Goal: Download file/media

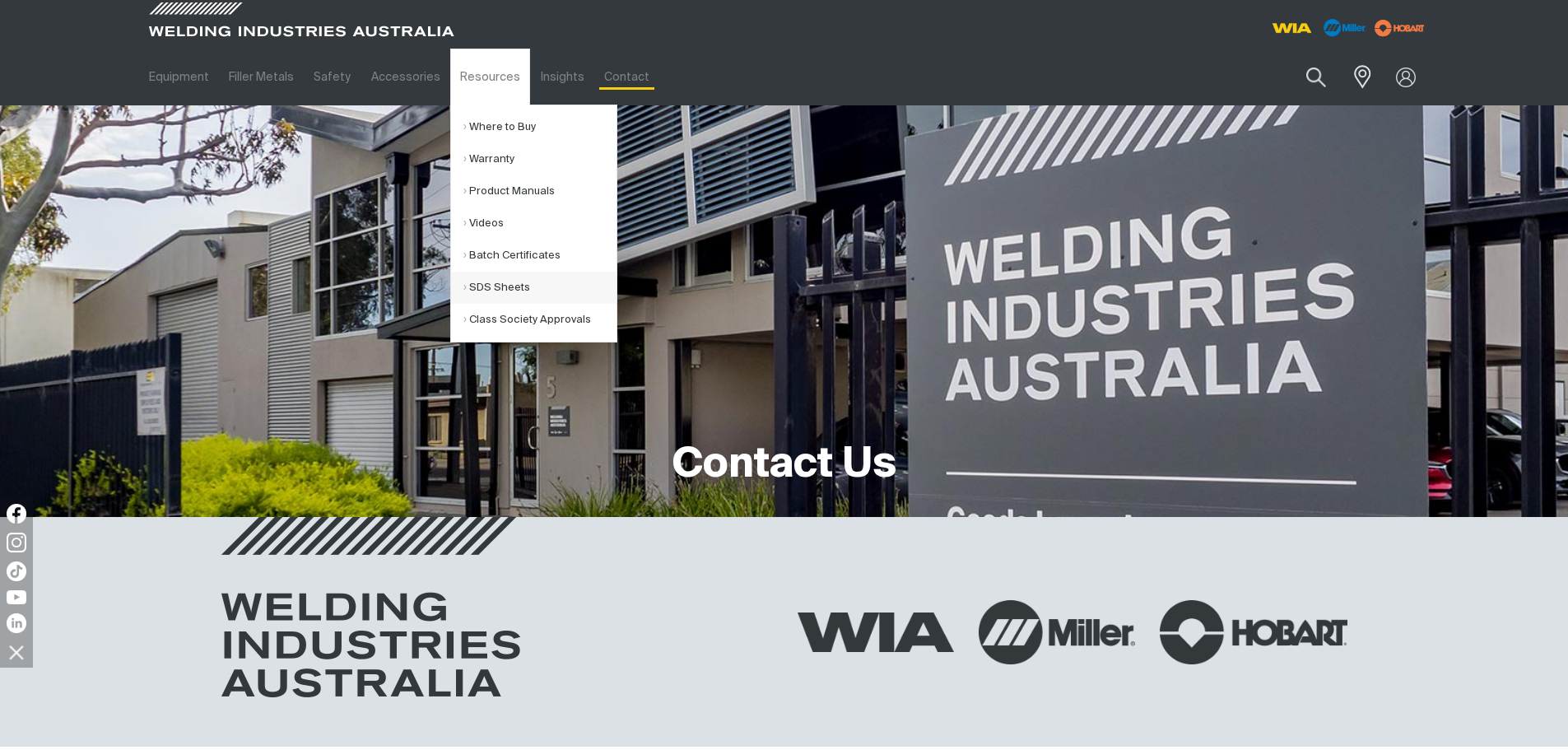
click at [526, 287] on link "SDS Sheets" at bounding box center [539, 288] width 153 height 32
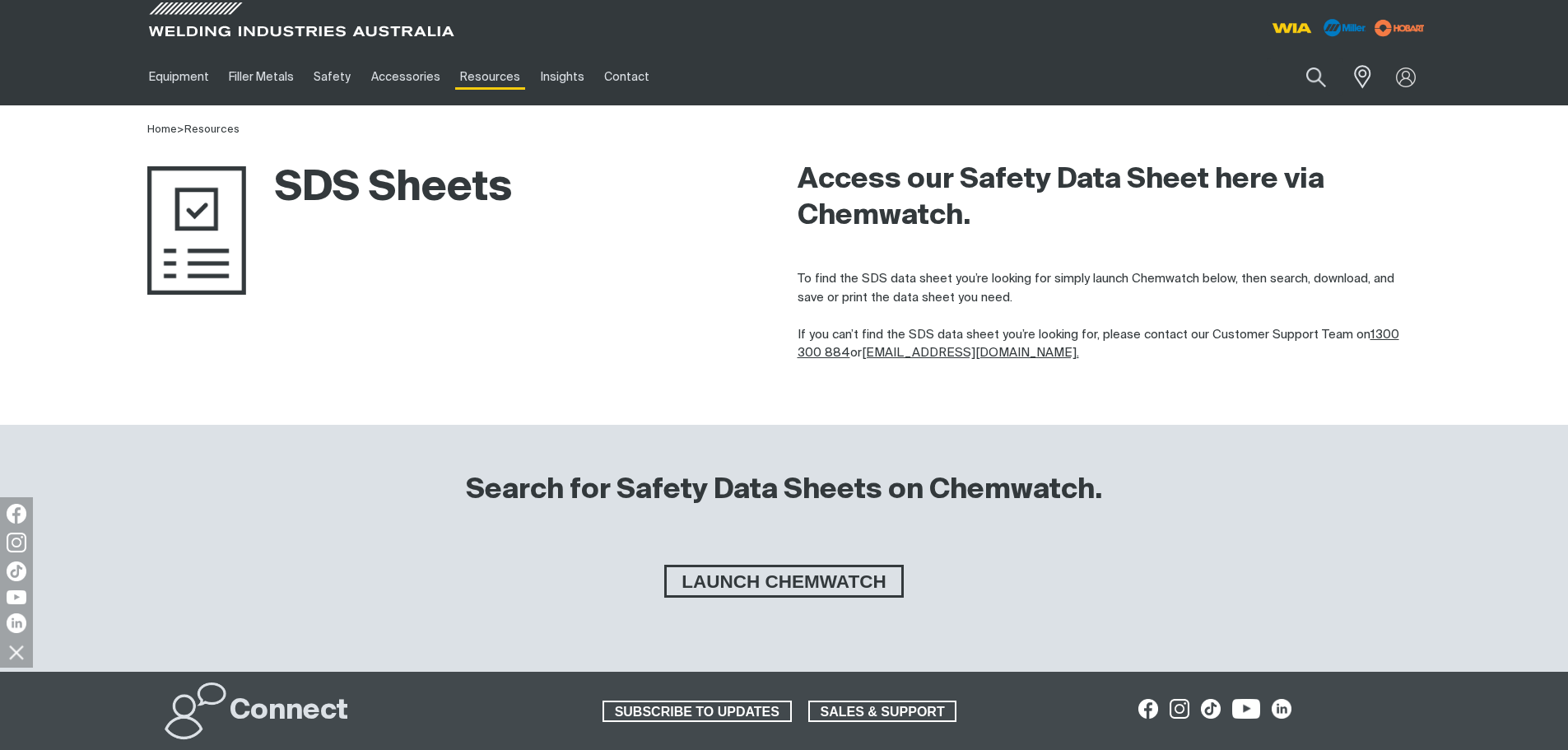
click at [627, 267] on div "SDS Sheets" at bounding box center [459, 257] width 623 height 236
click at [1319, 66] on button "Search products" at bounding box center [1315, 78] width 67 height 47
click at [1128, 70] on input "Search" at bounding box center [1216, 77] width 254 height 37
click at [1122, 65] on input "Search" at bounding box center [1216, 77] width 254 height 37
type input "21b"
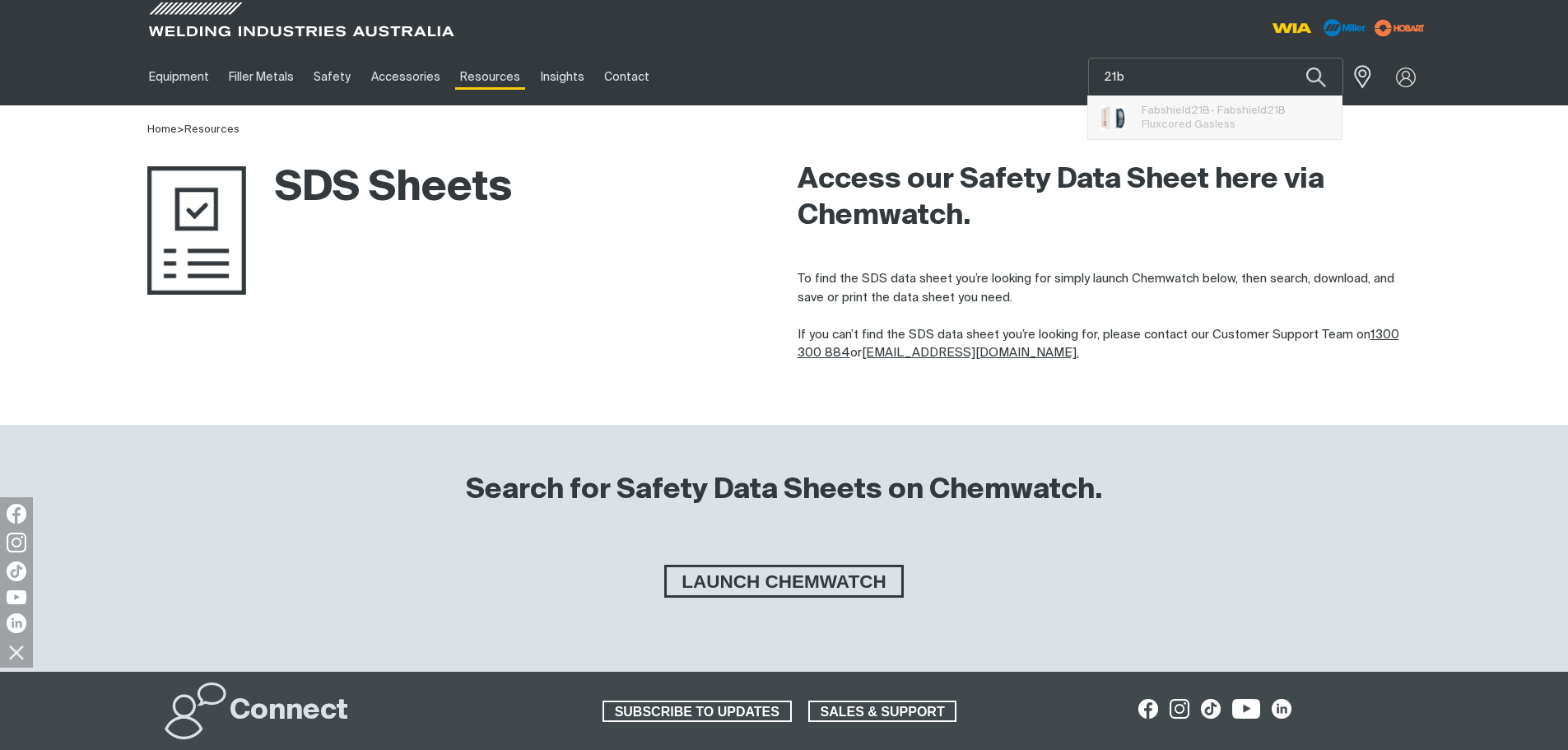
click at [1191, 120] on span "Fluxcored Gasless" at bounding box center [1188, 124] width 94 height 11
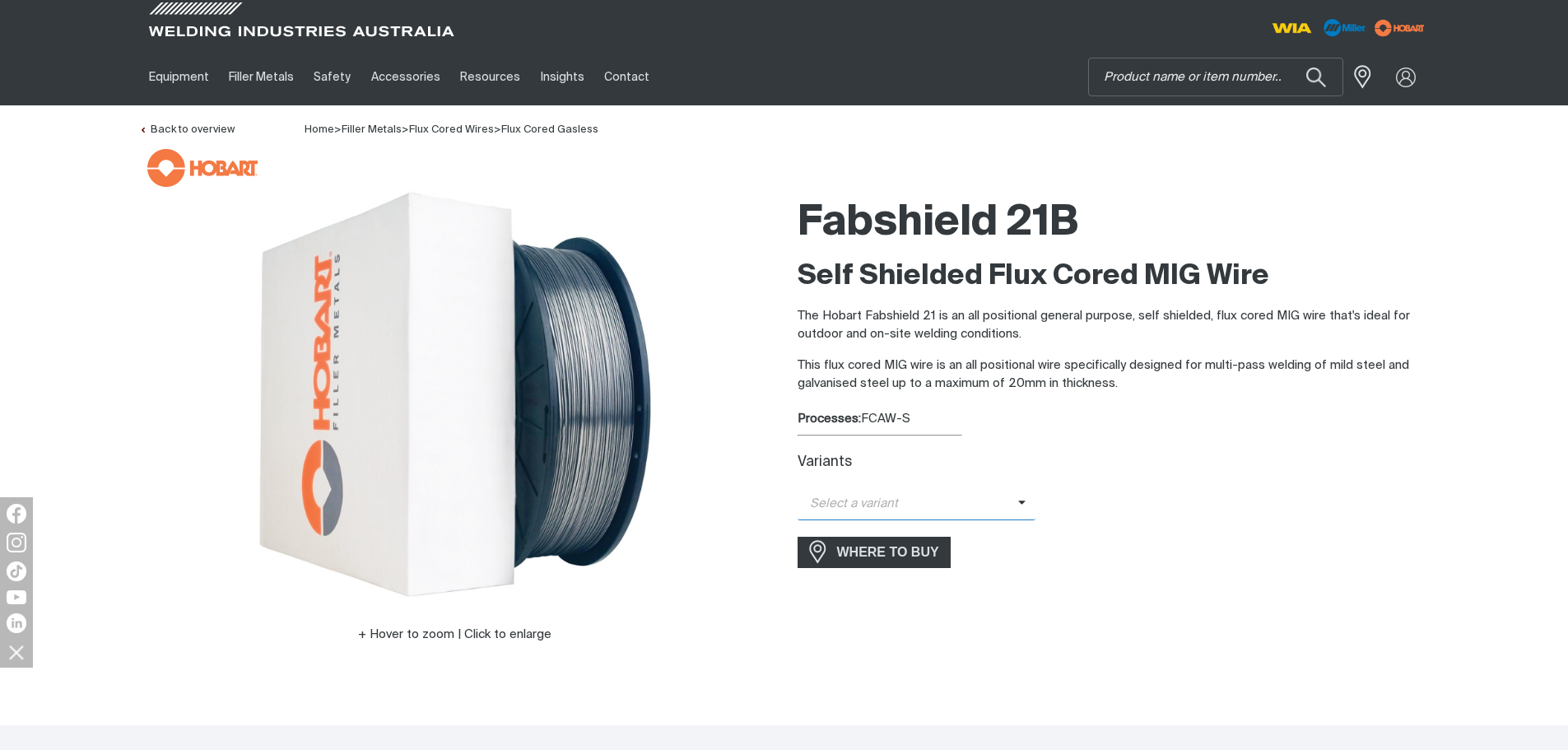
click at [991, 502] on span "Select a variant" at bounding box center [907, 503] width 220 height 19
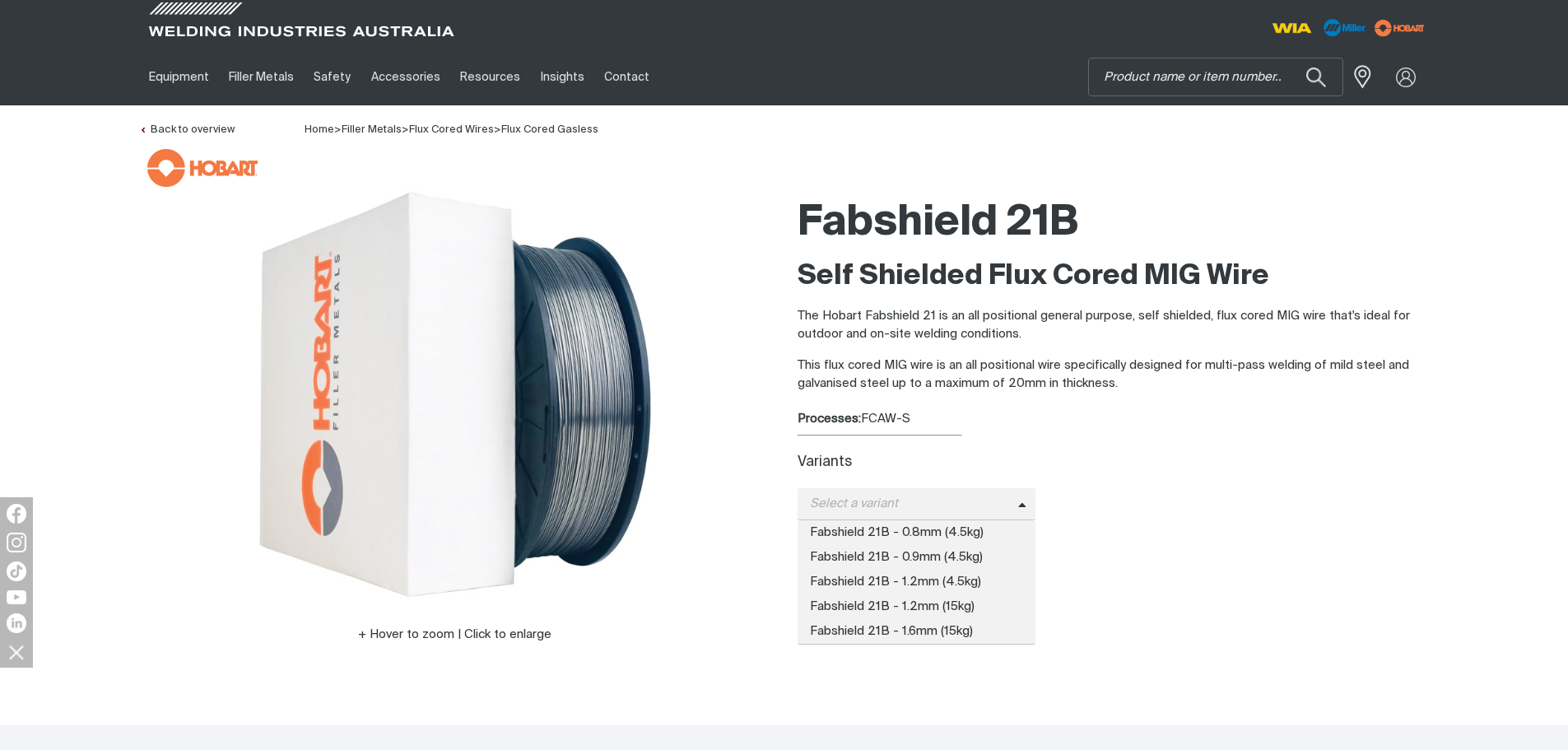
click at [1239, 464] on div "Variants" at bounding box center [1114, 463] width 632 height 18
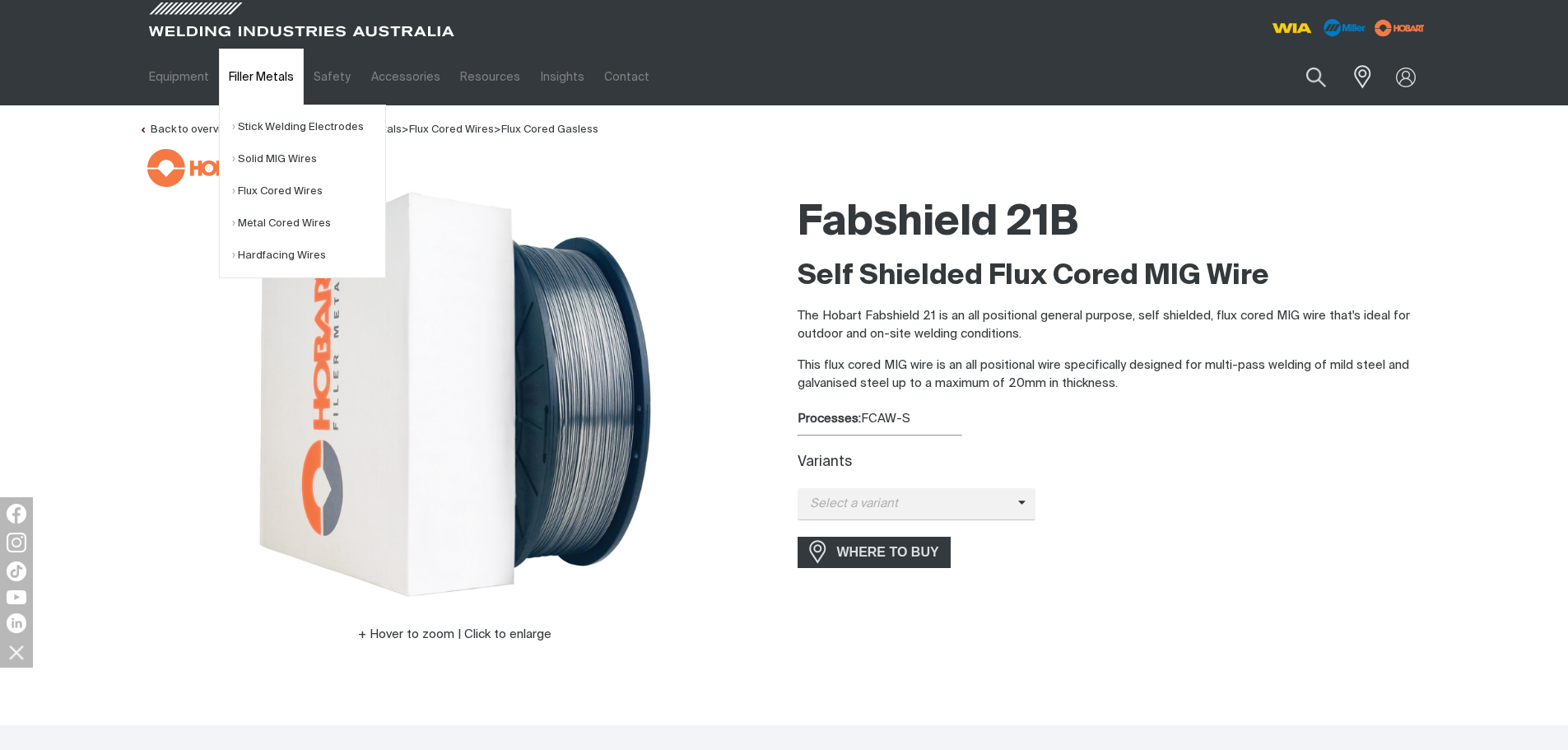
click at [261, 62] on link "Filler Metals" at bounding box center [261, 77] width 85 height 57
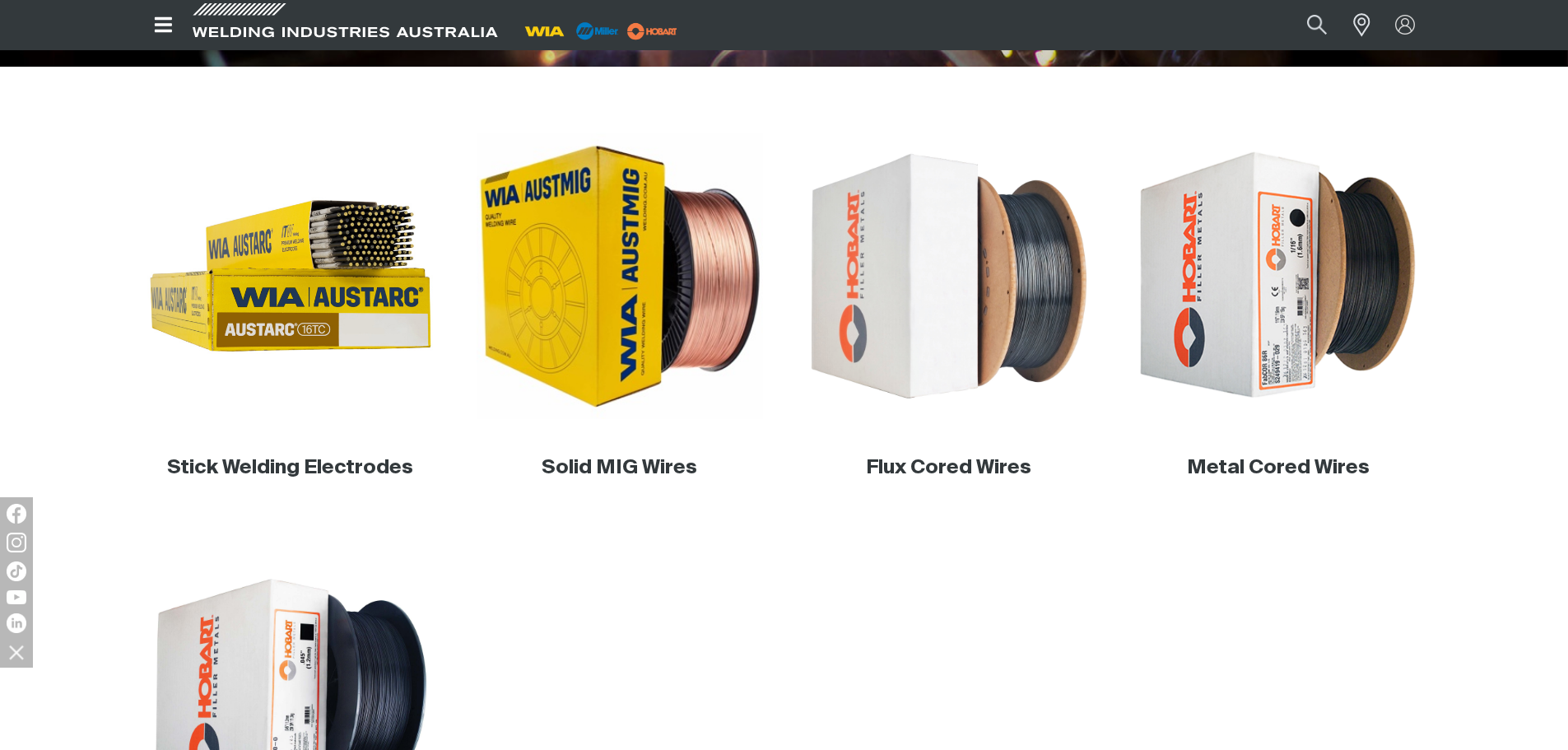
scroll to position [577, 0]
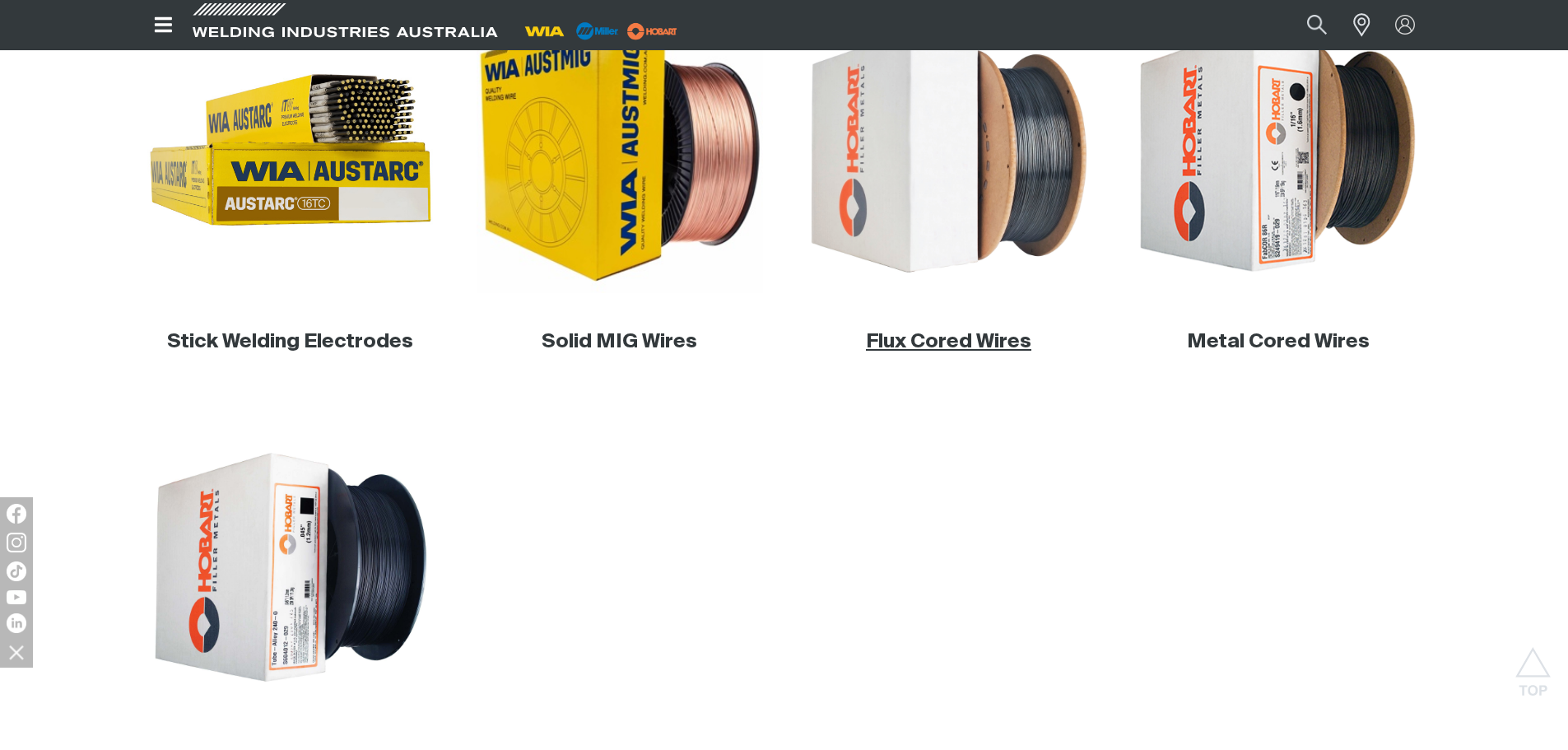
click at [954, 349] on link "Flux Cored Wires" at bounding box center [948, 342] width 165 height 20
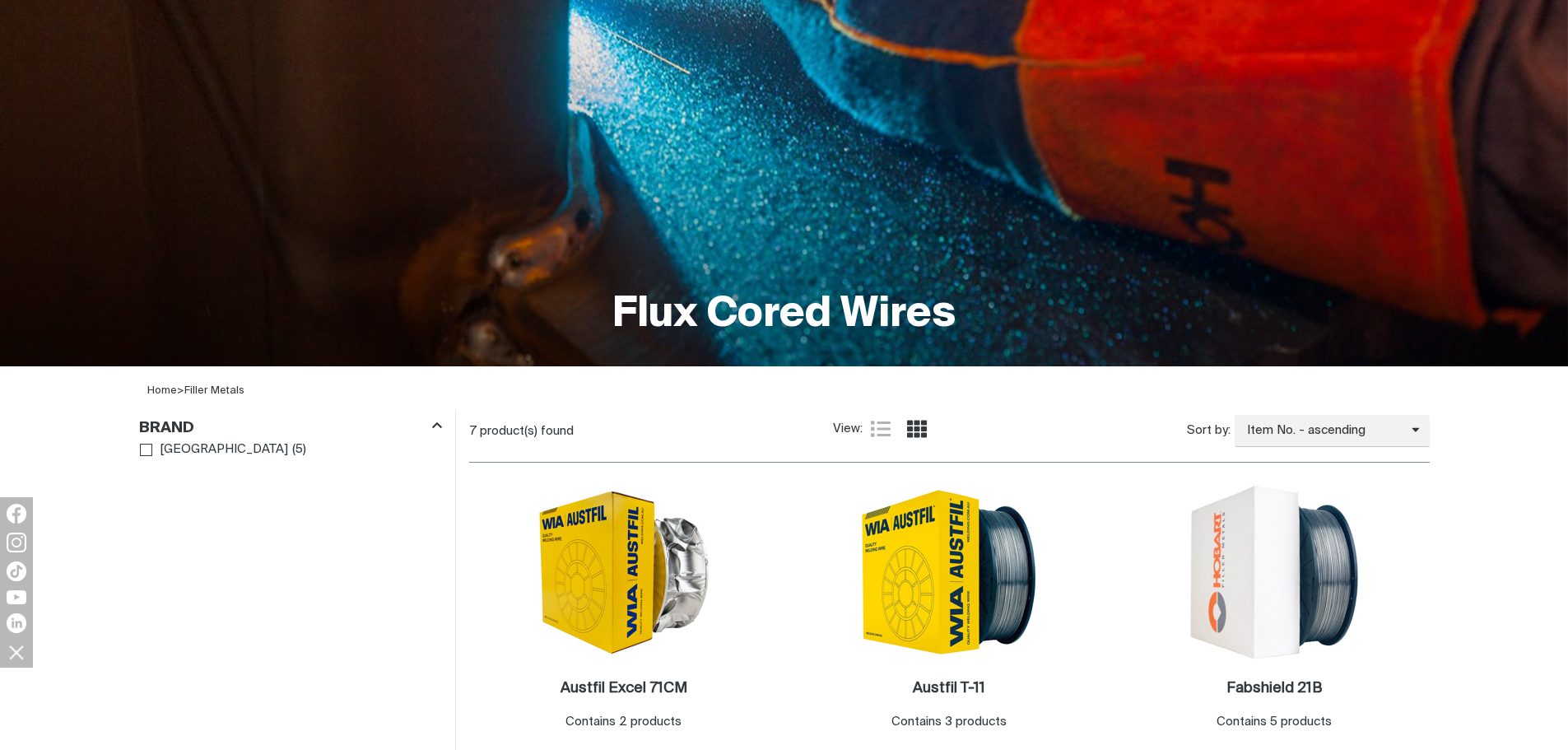
scroll to position [411, 0]
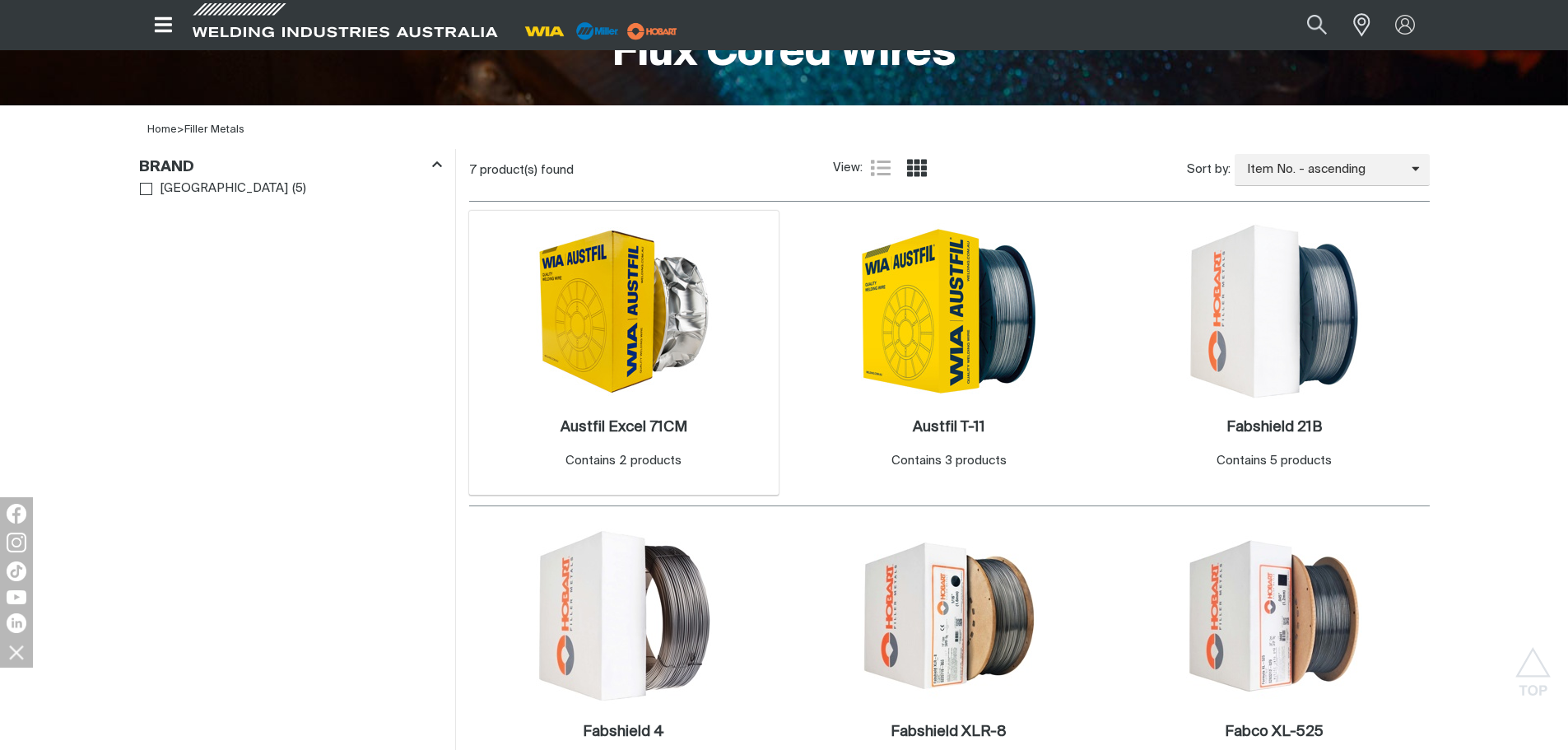
click at [663, 399] on span at bounding box center [623, 311] width 176 height 176
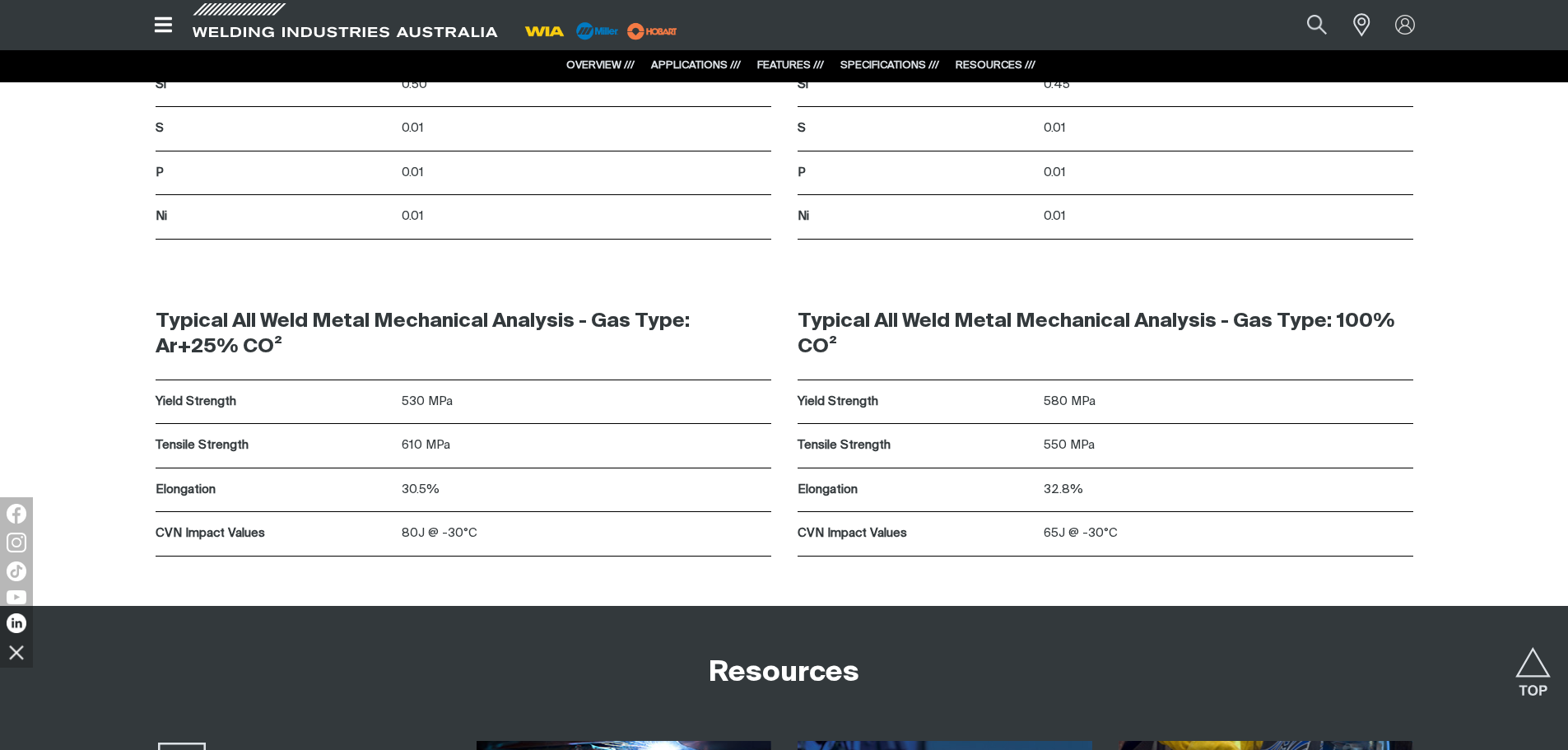
scroll to position [3787, 0]
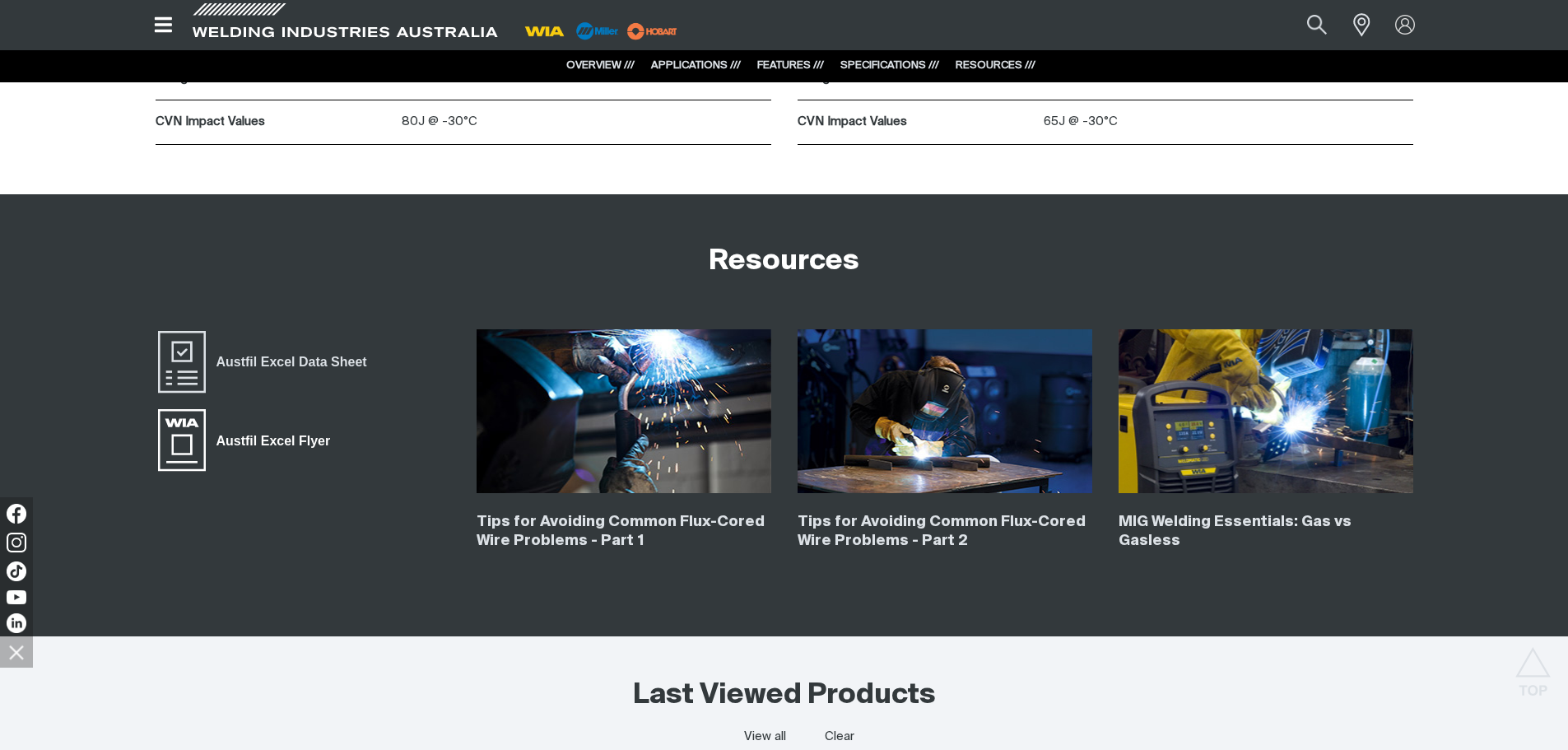
click at [290, 441] on span "Austfil Excel Flyer" at bounding box center [273, 442] width 135 height 22
click at [335, 358] on span "Austfil Excel Data Sheet" at bounding box center [292, 362] width 172 height 22
click at [600, 192] on div "Typical All Weld Metal Mechanical Analysis - Gas Type: Ar+25% CO² Yield Strengt…" at bounding box center [784, 36] width 1316 height 317
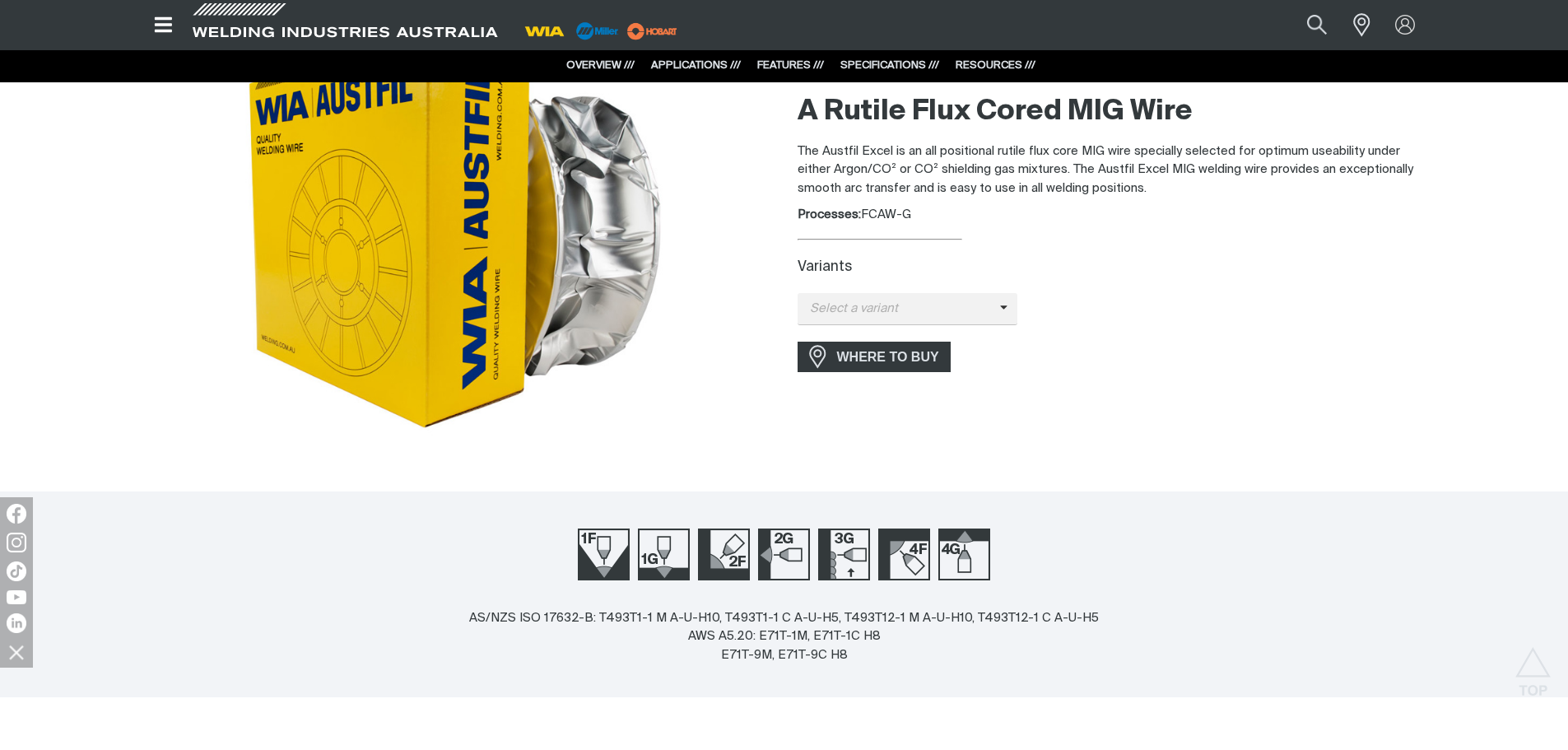
scroll to position [0, 0]
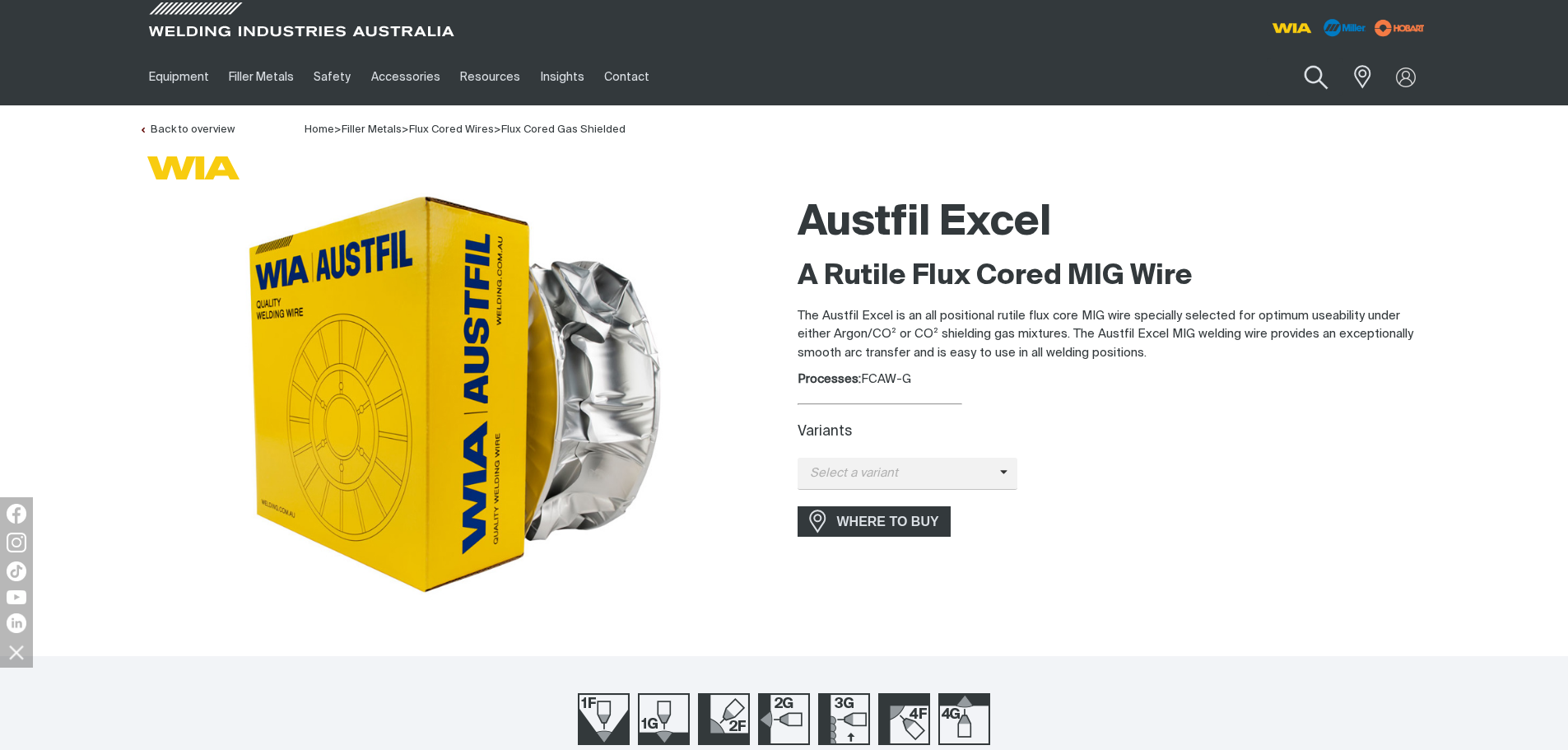
click at [1322, 76] on button "Search products" at bounding box center [1315, 78] width 67 height 47
click at [1147, 71] on input "Search" at bounding box center [1216, 77] width 254 height 37
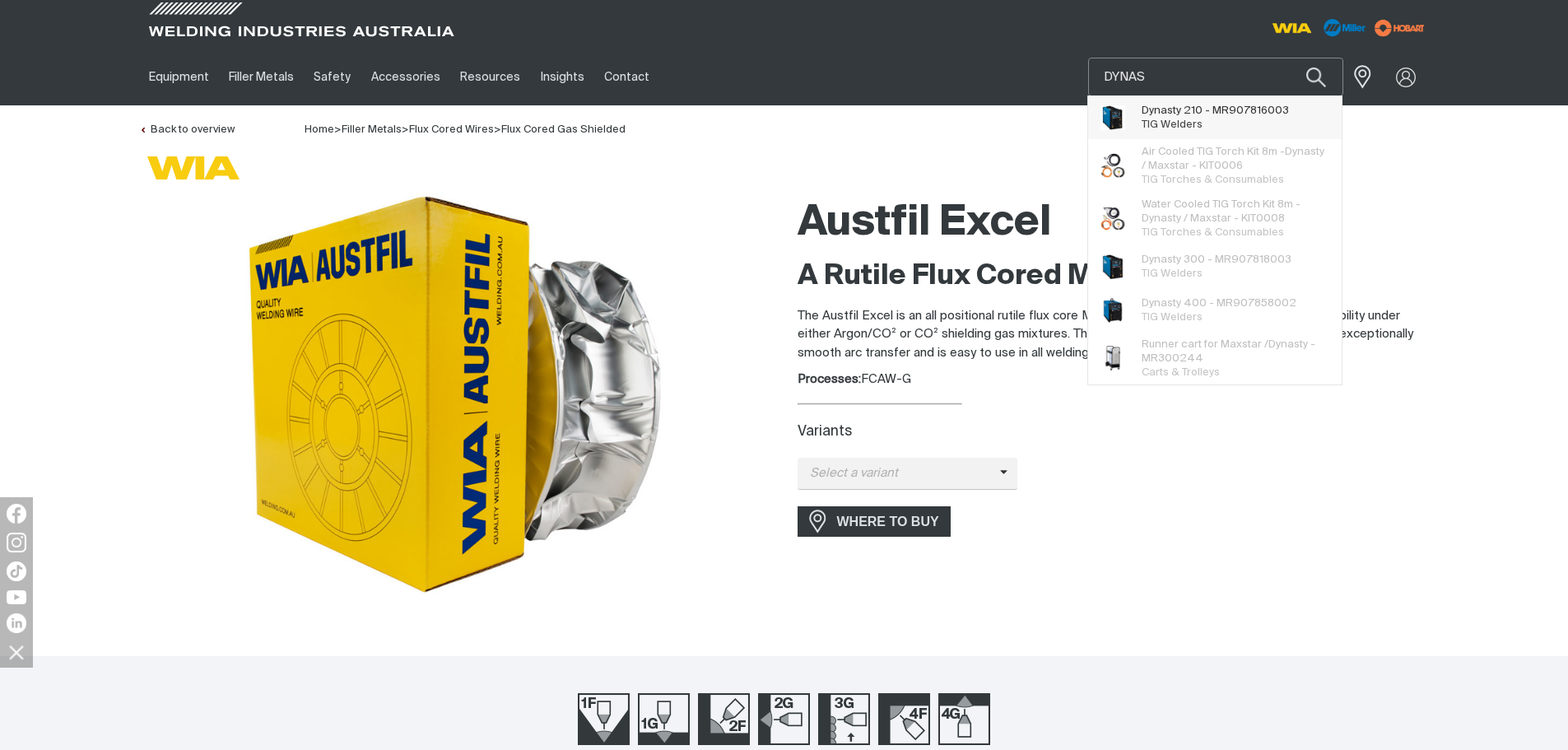
type input "DYNAS"
click at [1187, 116] on span "Dynas ty 210 - MR907816003" at bounding box center [1215, 111] width 148 height 14
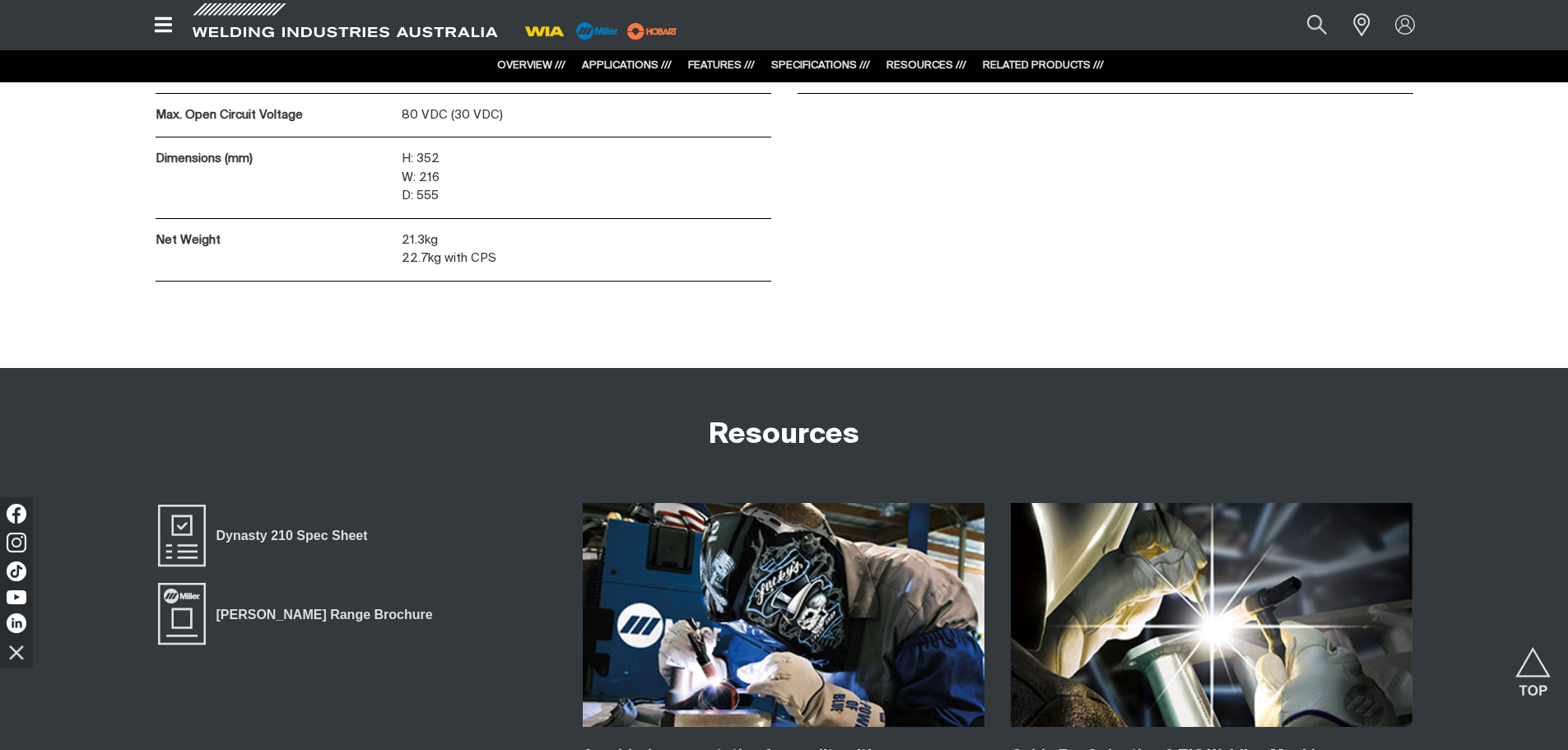
scroll to position [6011, 0]
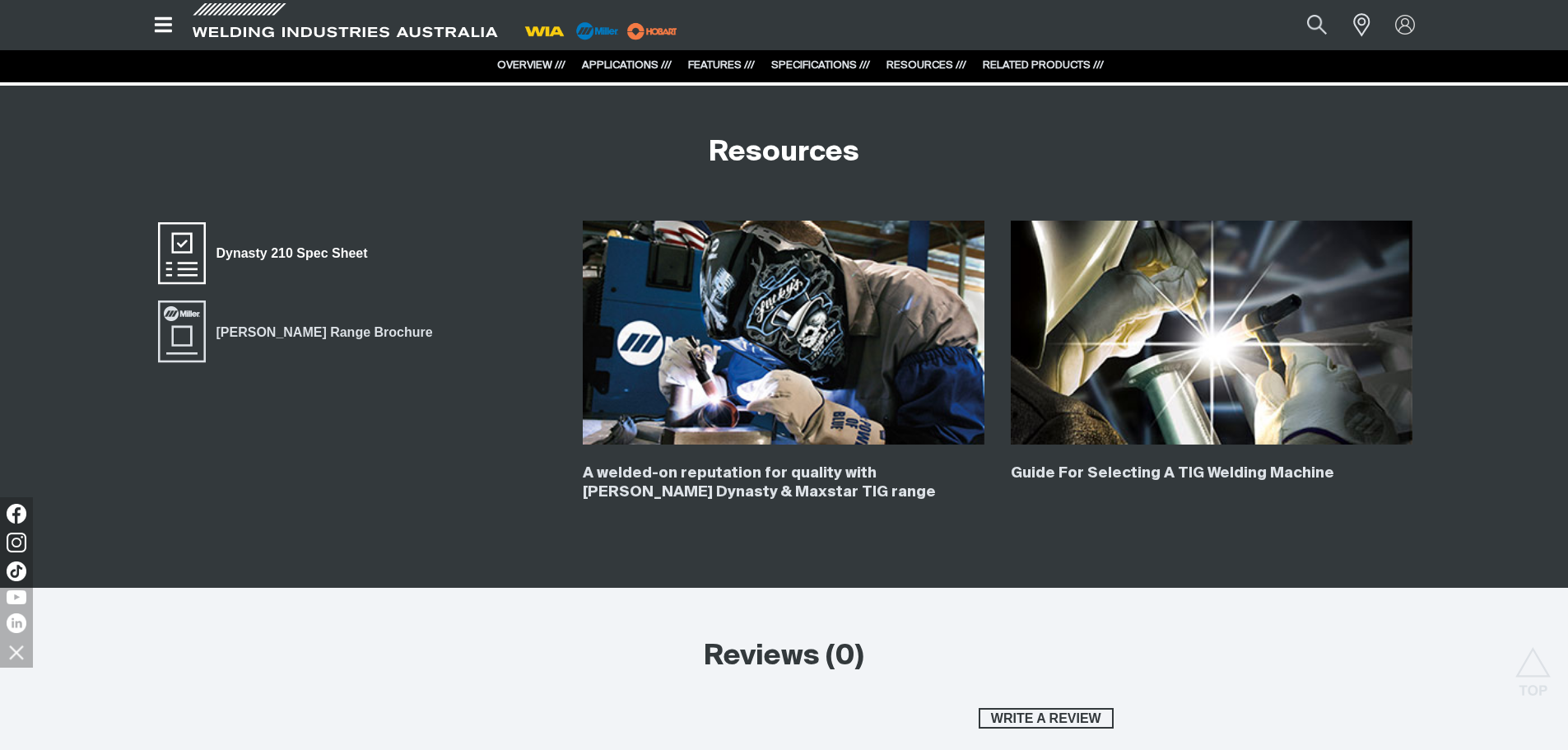
click at [255, 251] on span "Dynasty 210 Spec Sheet" at bounding box center [292, 254] width 173 height 22
